Goal: Use online tool/utility

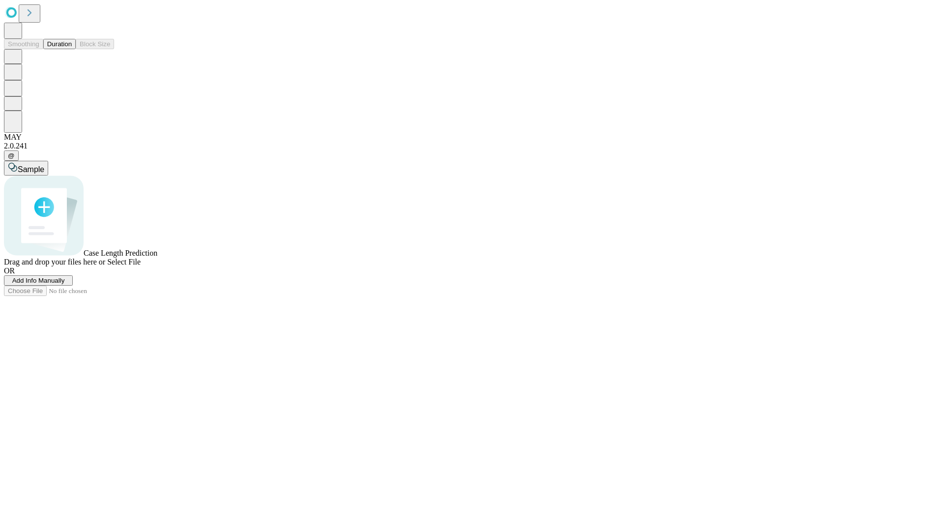
click at [65, 284] on span "Add Info Manually" at bounding box center [38, 280] width 53 height 7
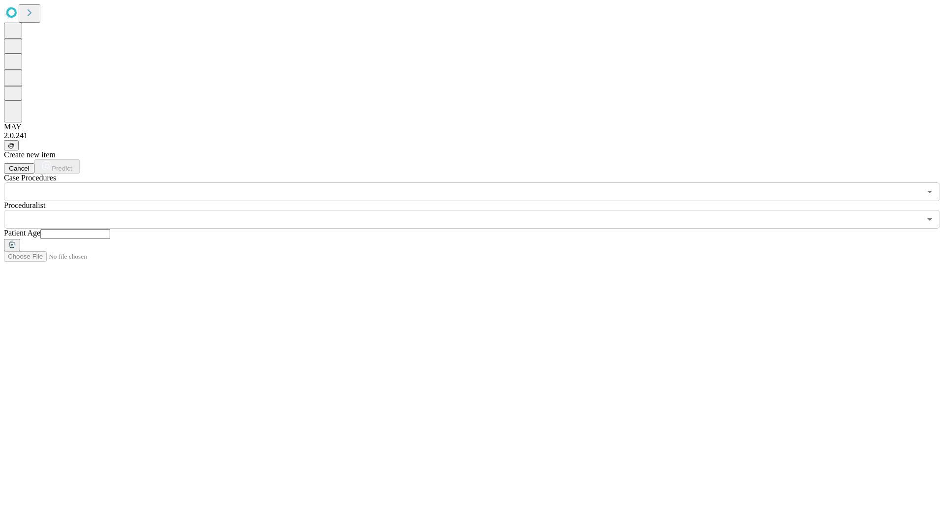
click at [110, 229] on input "text" at bounding box center [75, 234] width 70 height 10
type input "**"
click at [479, 210] on input "text" at bounding box center [462, 219] width 917 height 19
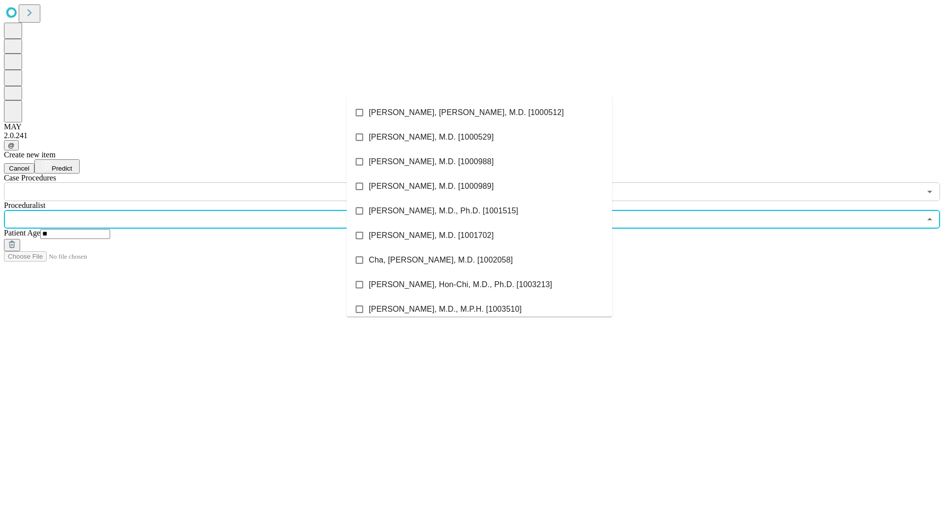
click at [479, 113] on li "[PERSON_NAME], [PERSON_NAME], M.D. [1000512]" at bounding box center [479, 112] width 265 height 25
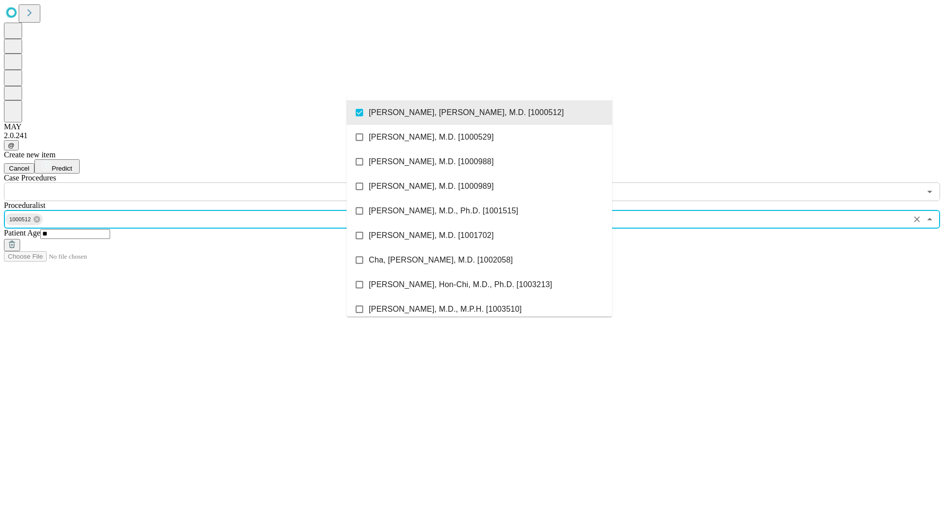
click at [206, 182] on input "text" at bounding box center [462, 191] width 917 height 19
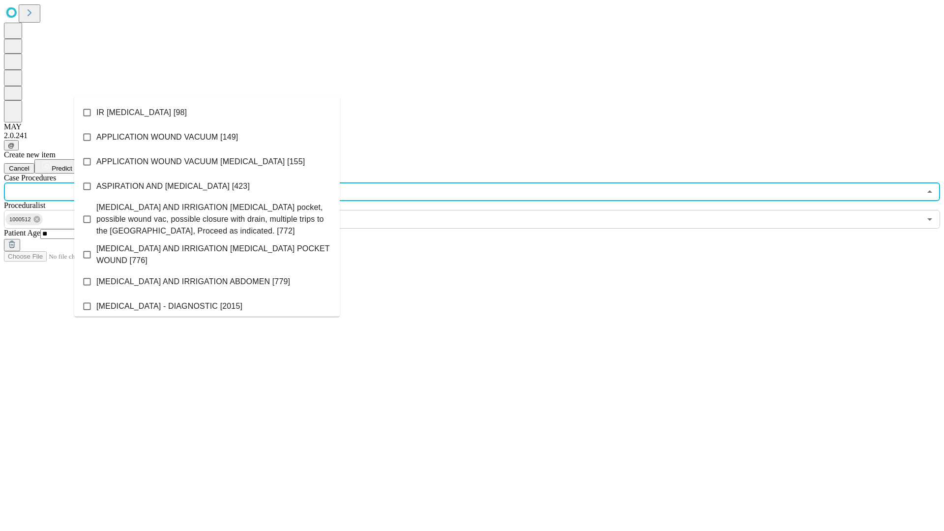
click at [207, 113] on li "IR [MEDICAL_DATA] [98]" at bounding box center [206, 112] width 265 height 25
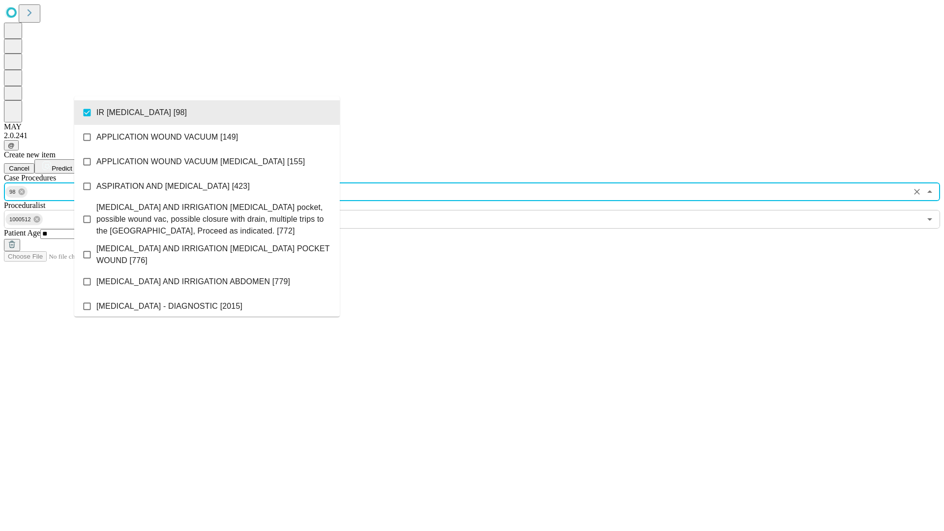
click at [72, 165] on span "Predict" at bounding box center [62, 168] width 20 height 7
